Goal: Task Accomplishment & Management: Manage account settings

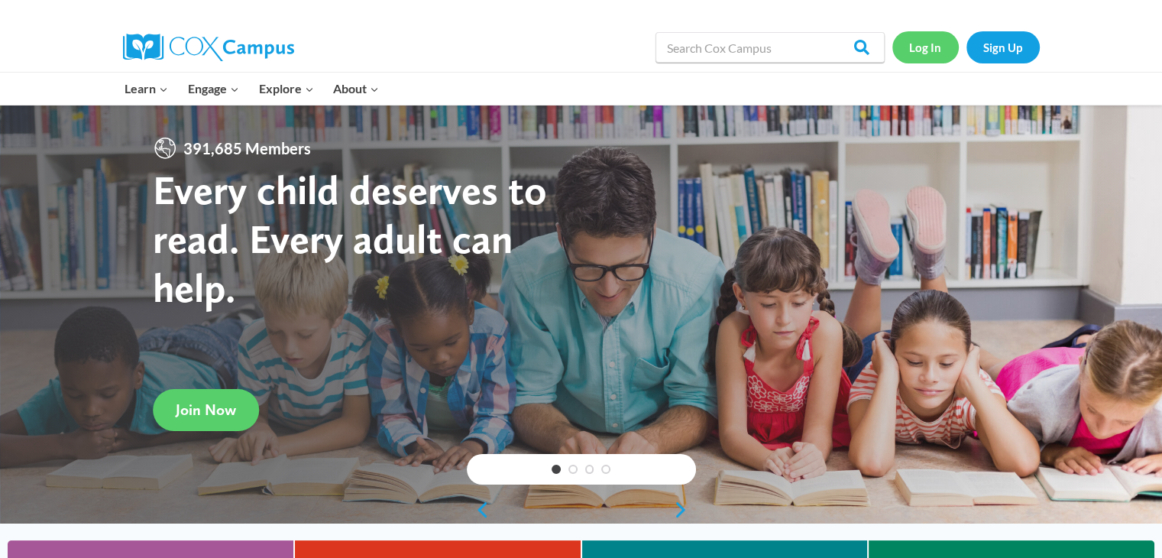
click at [930, 50] on link "Log In" at bounding box center [926, 46] width 66 height 31
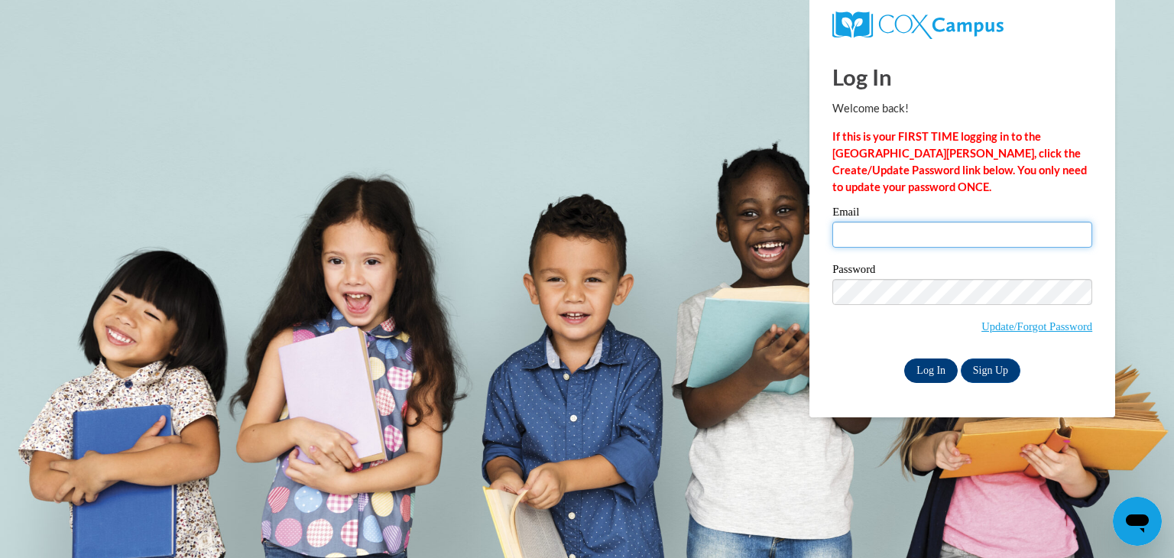
type input "[EMAIL_ADDRESS][DOMAIN_NAME]"
click at [911, 370] on input "Log In" at bounding box center [930, 370] width 53 height 24
